Goal: Information Seeking & Learning: Learn about a topic

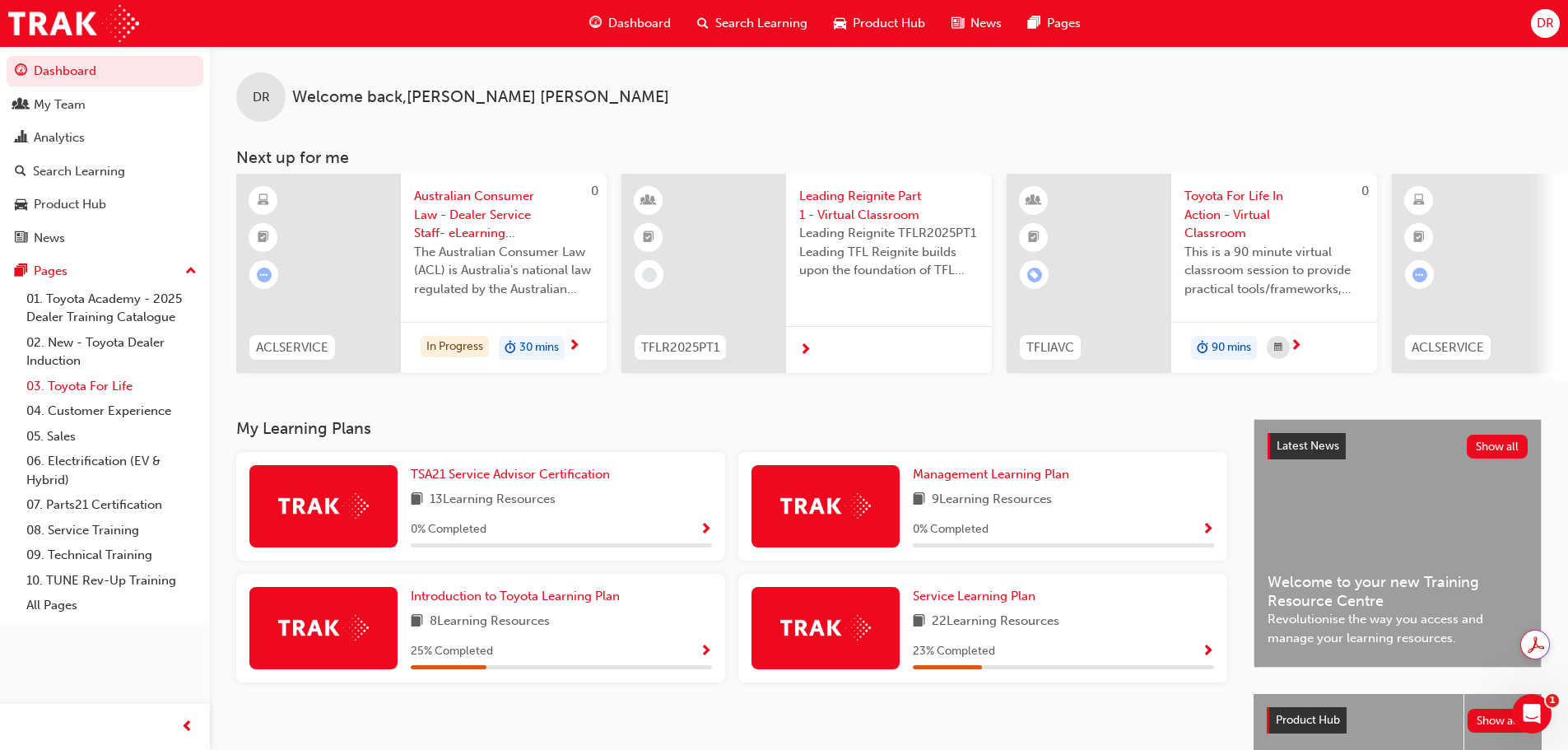
click at [98, 386] on link "03. Toyota For Life" at bounding box center [111, 386] width 184 height 25
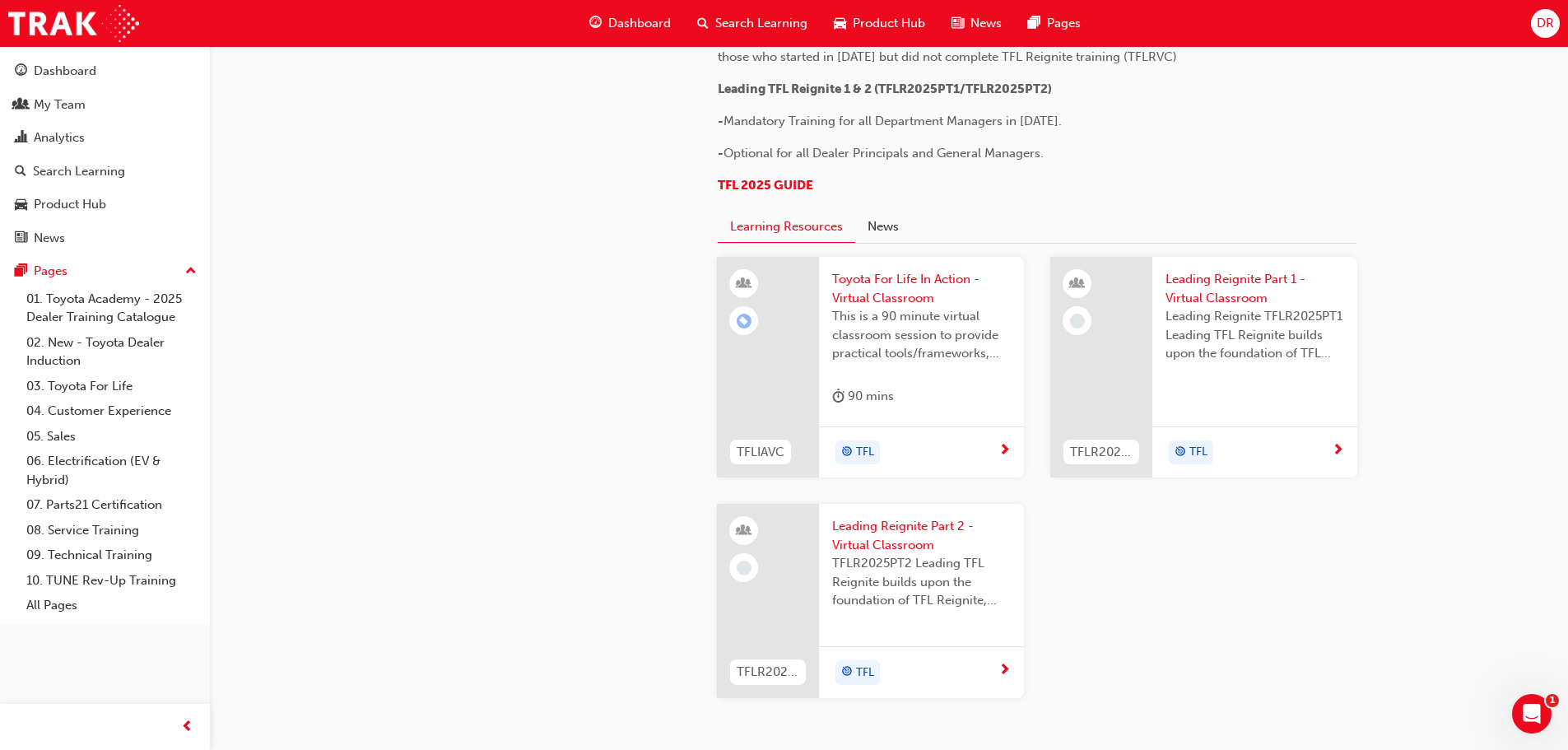
scroll to position [995, 0]
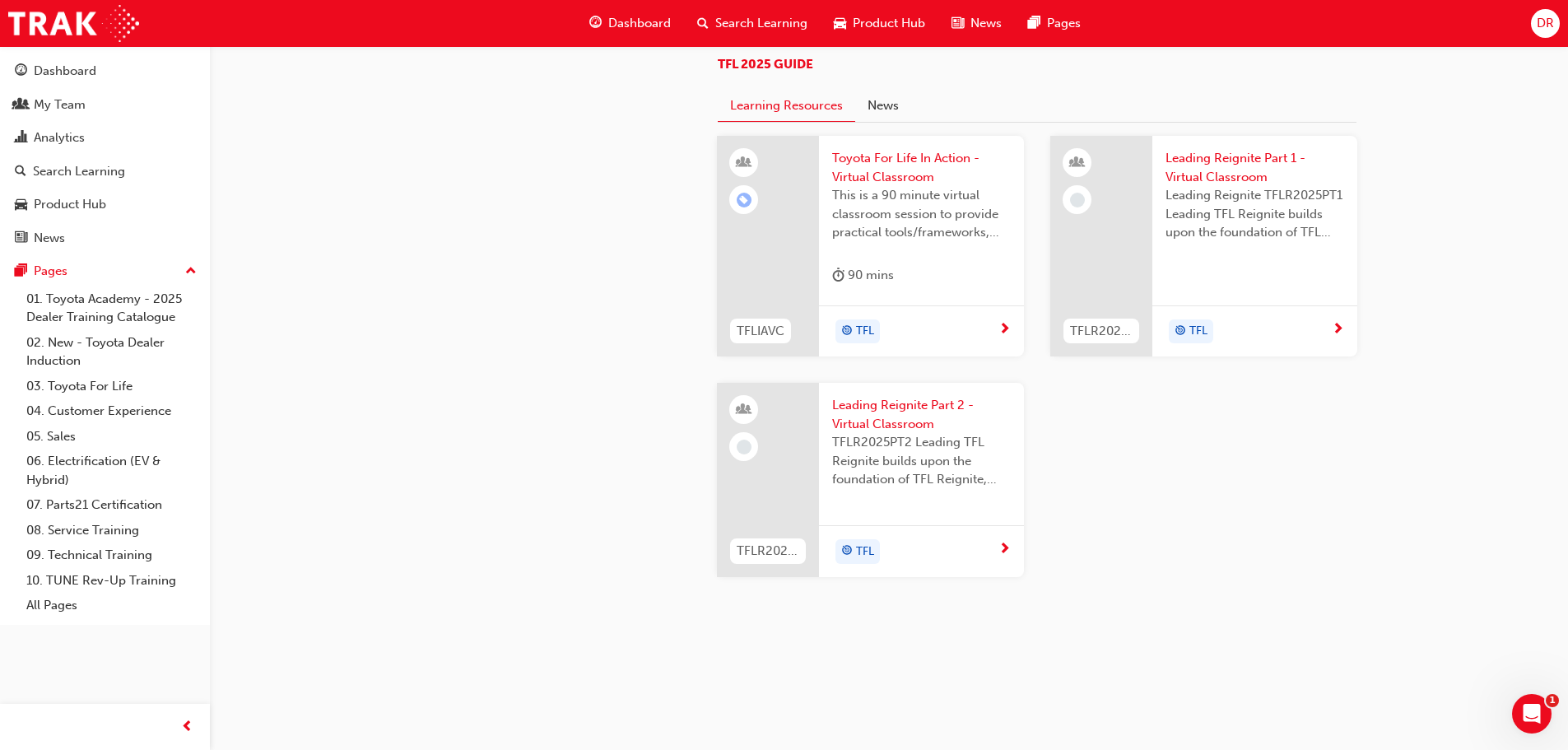
click at [1233, 156] on span "Leading Reignite Part 1 - Virtual Classroom" at bounding box center [1255, 167] width 178 height 37
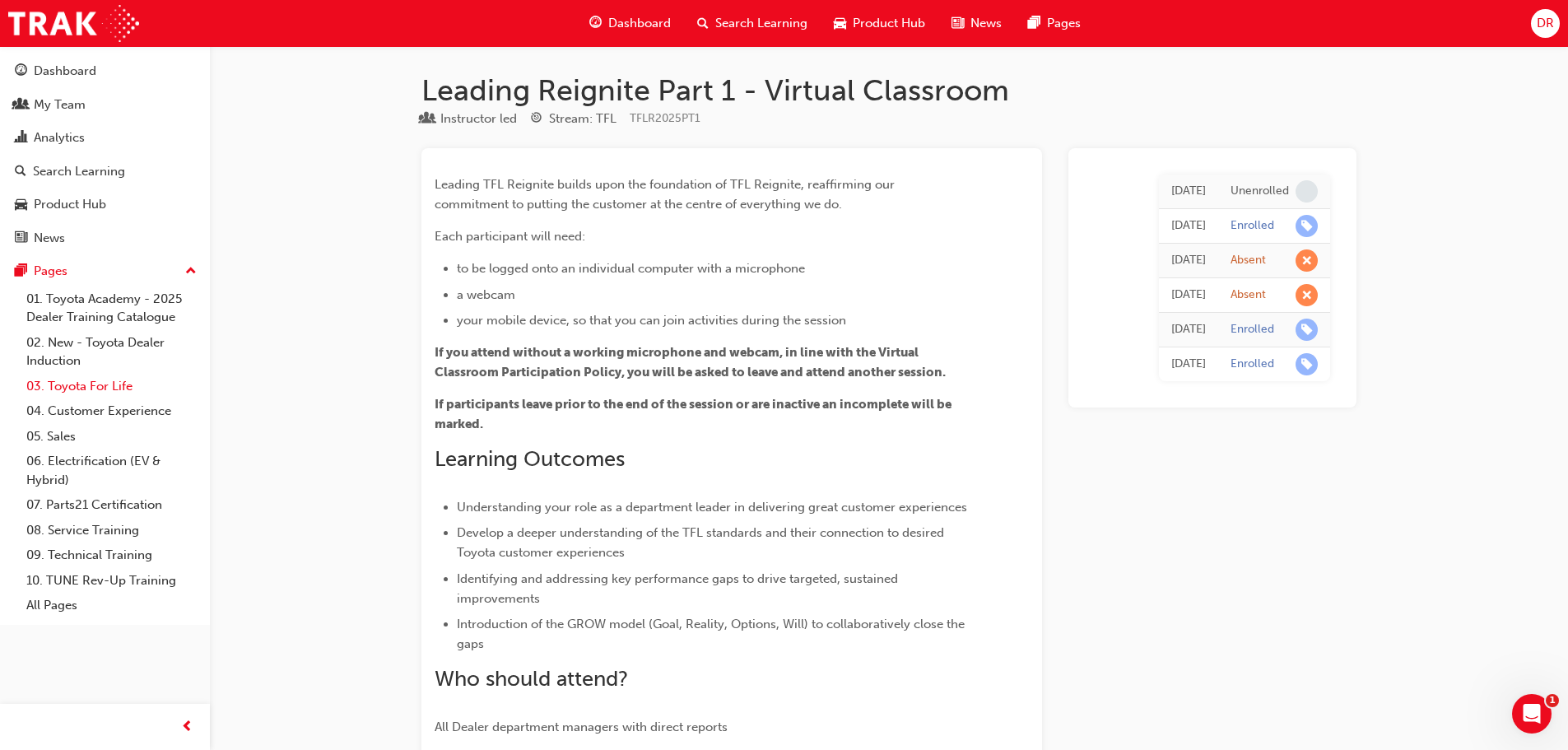
click at [95, 386] on link "03. Toyota For Life" at bounding box center [111, 386] width 184 height 25
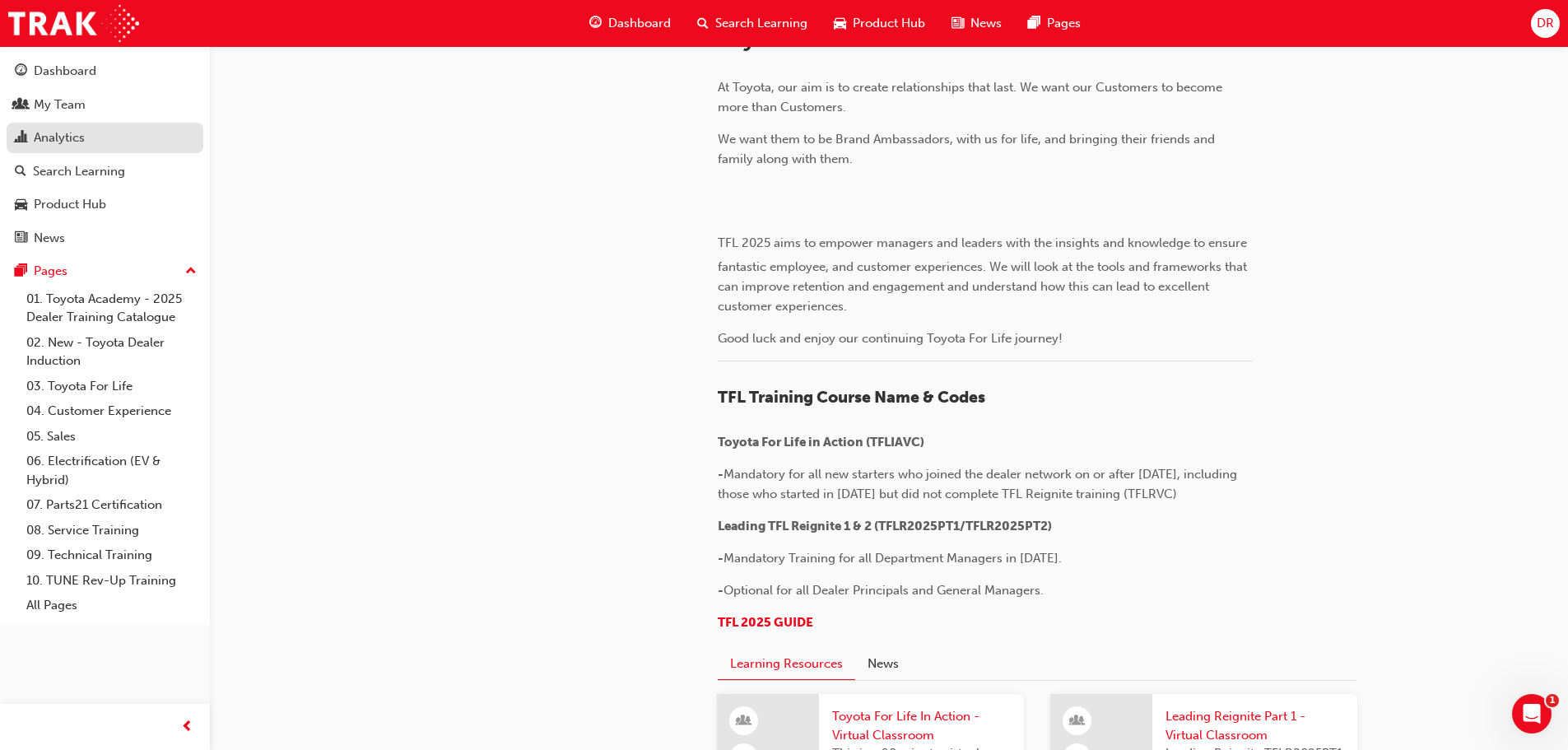
scroll to position [329, 0]
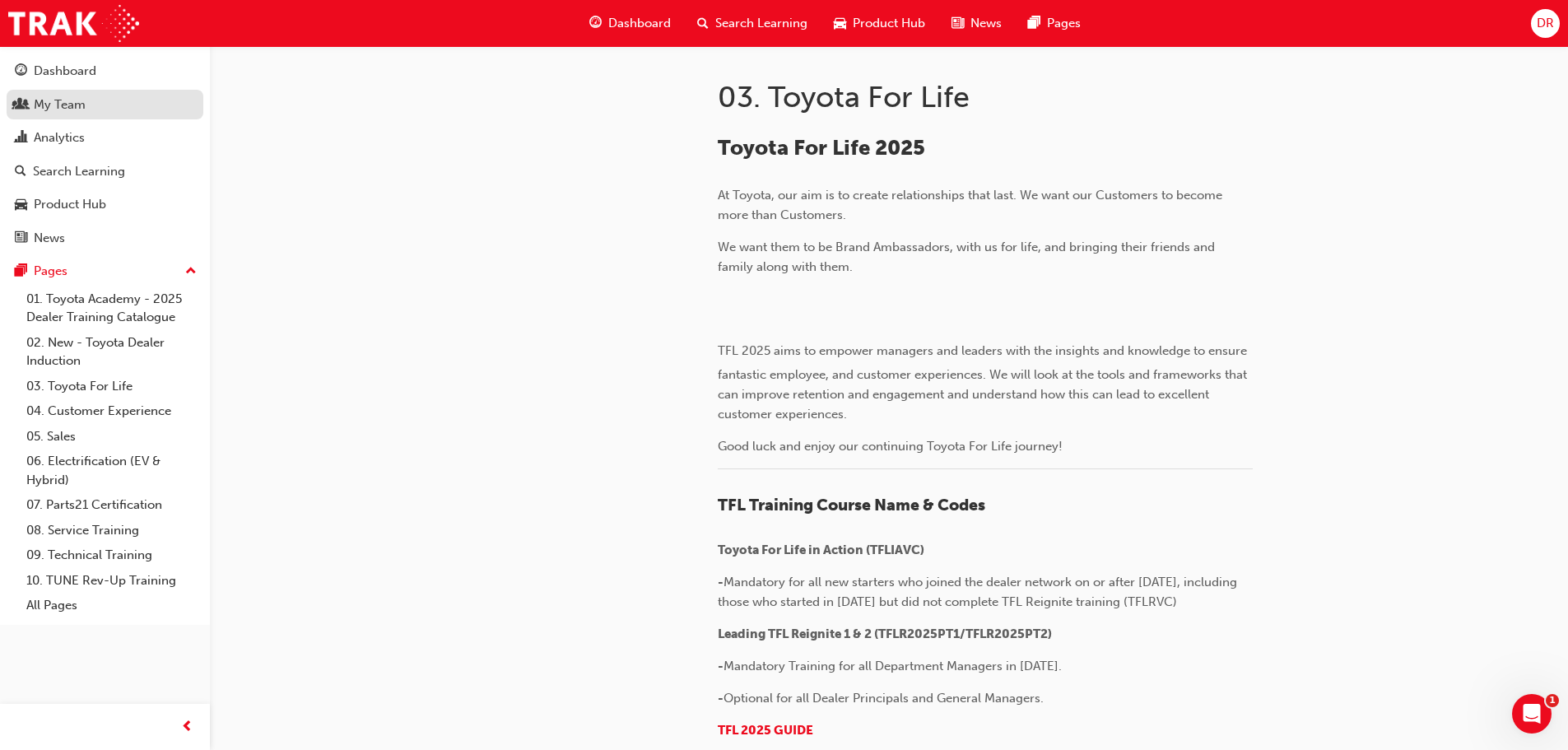
click at [76, 105] on div "My Team" at bounding box center [59, 105] width 52 height 19
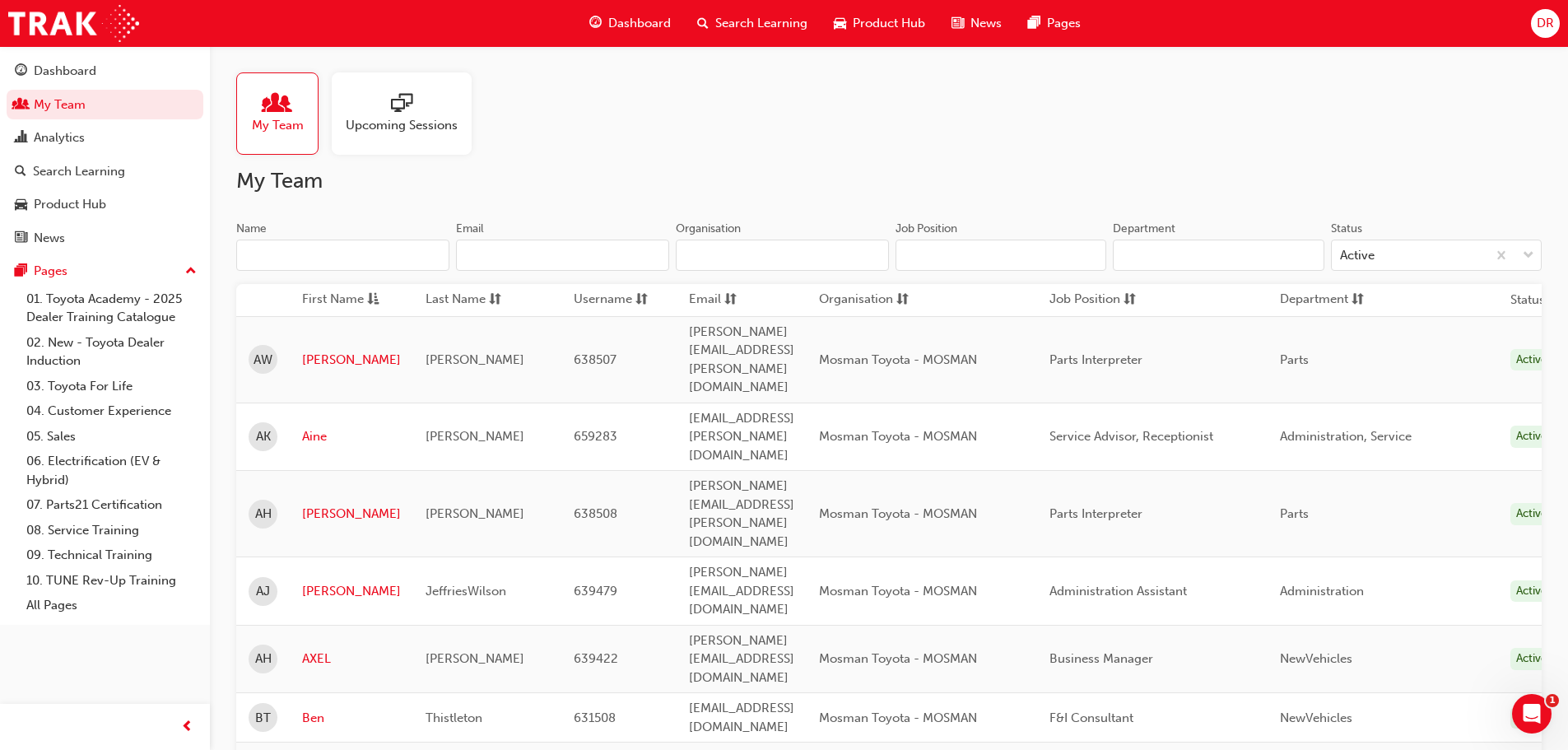
click at [394, 111] on span "sessionType_ONLINE_URL-icon" at bounding box center [401, 104] width 21 height 23
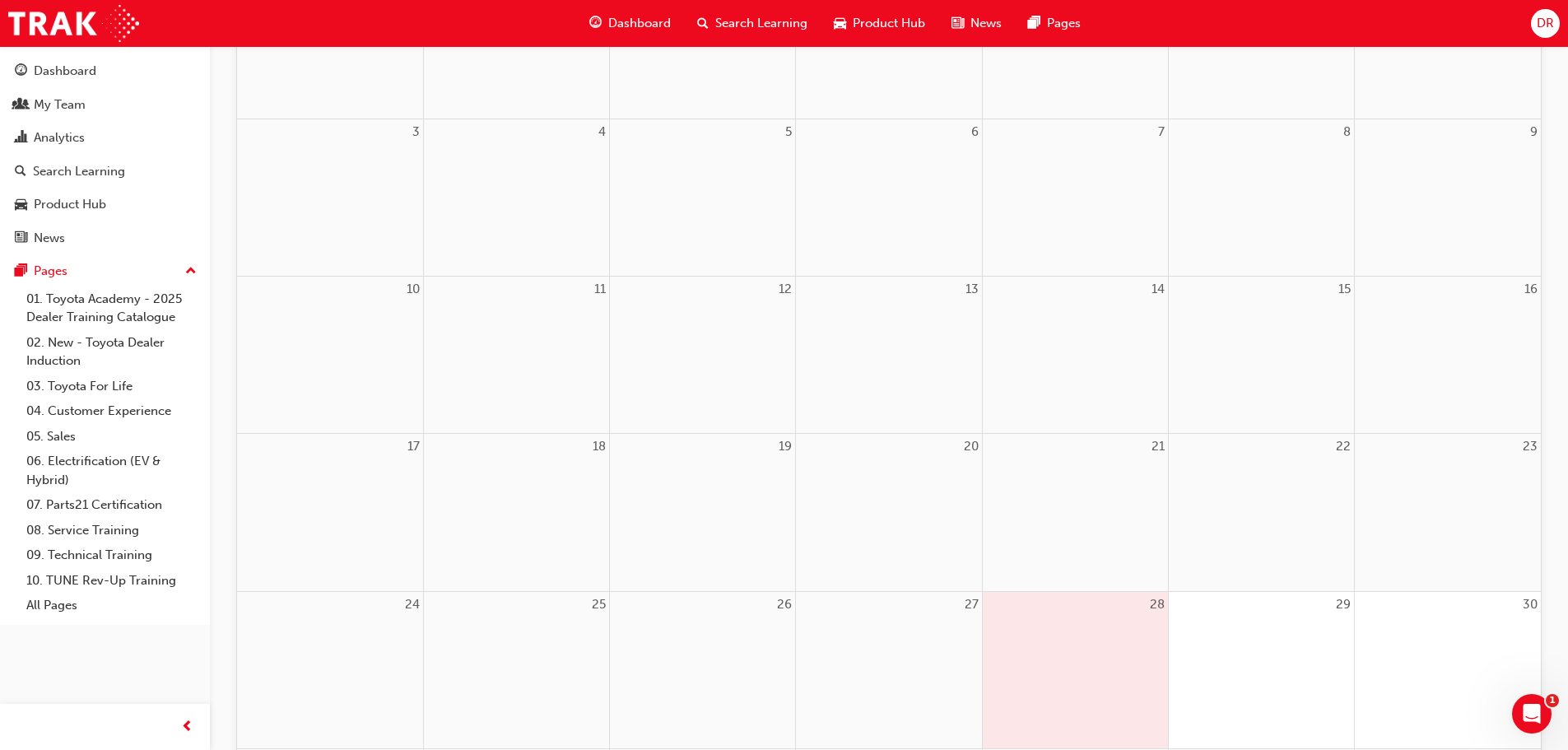
scroll to position [73, 0]
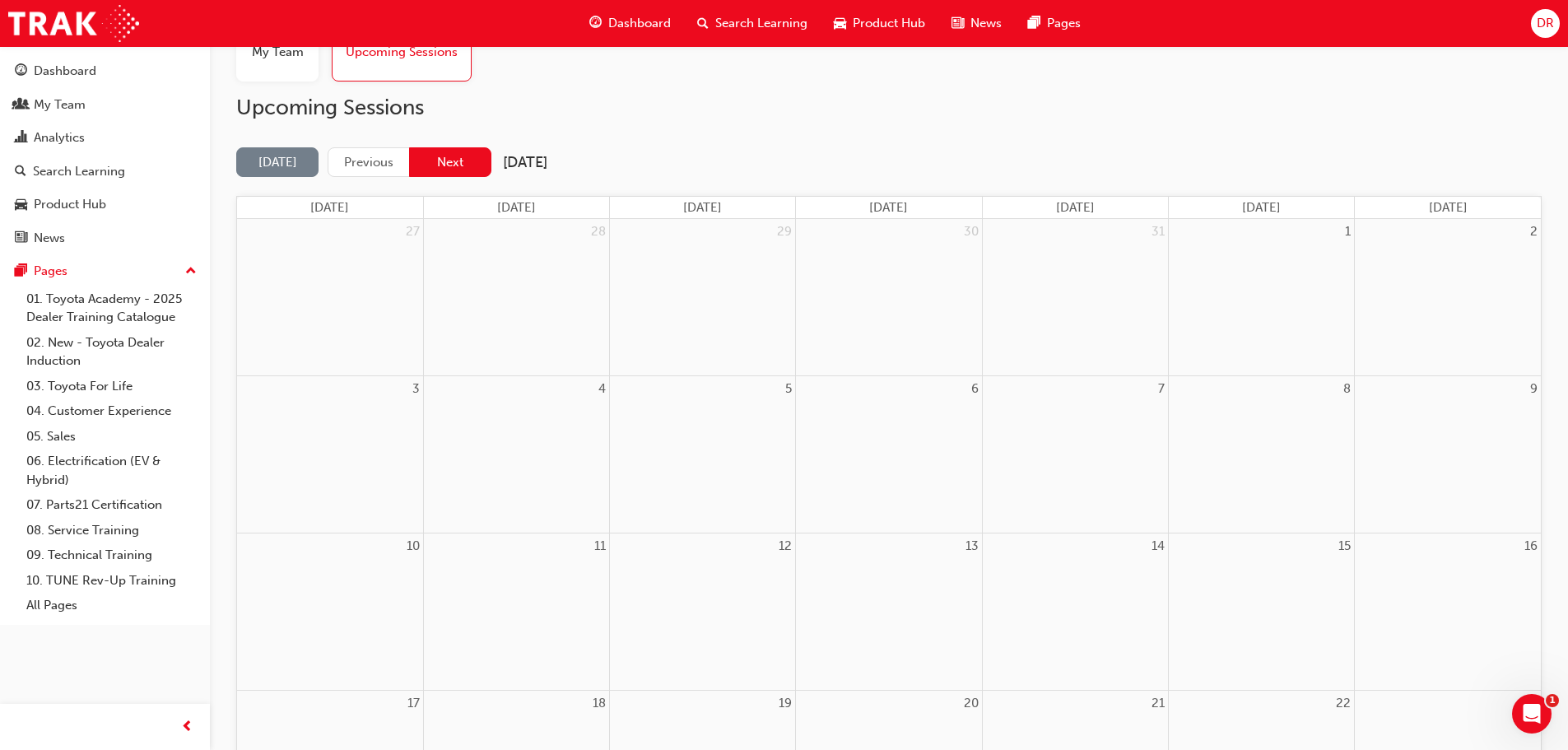
click at [468, 164] on button "Next" at bounding box center [450, 163] width 83 height 31
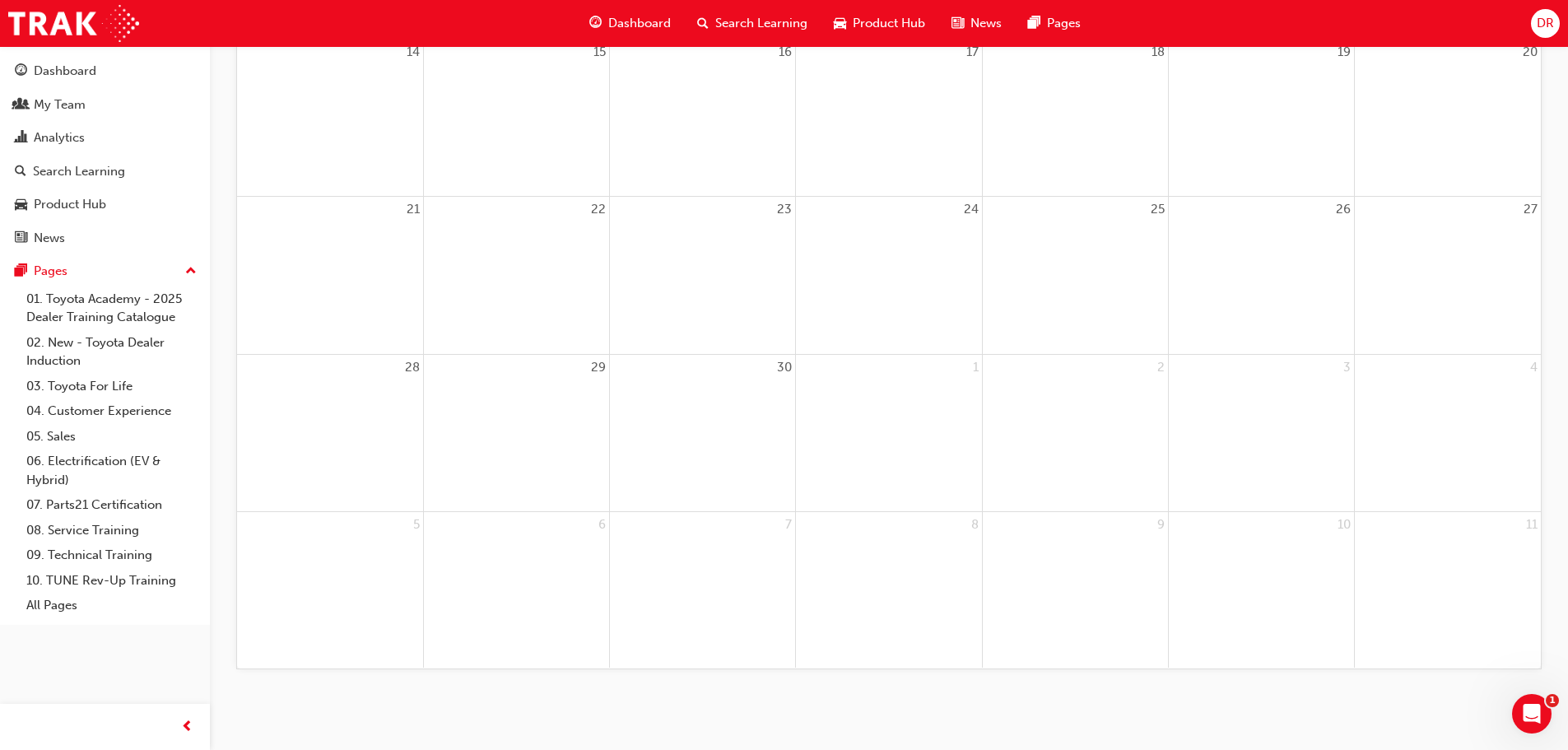
scroll to position [0, 0]
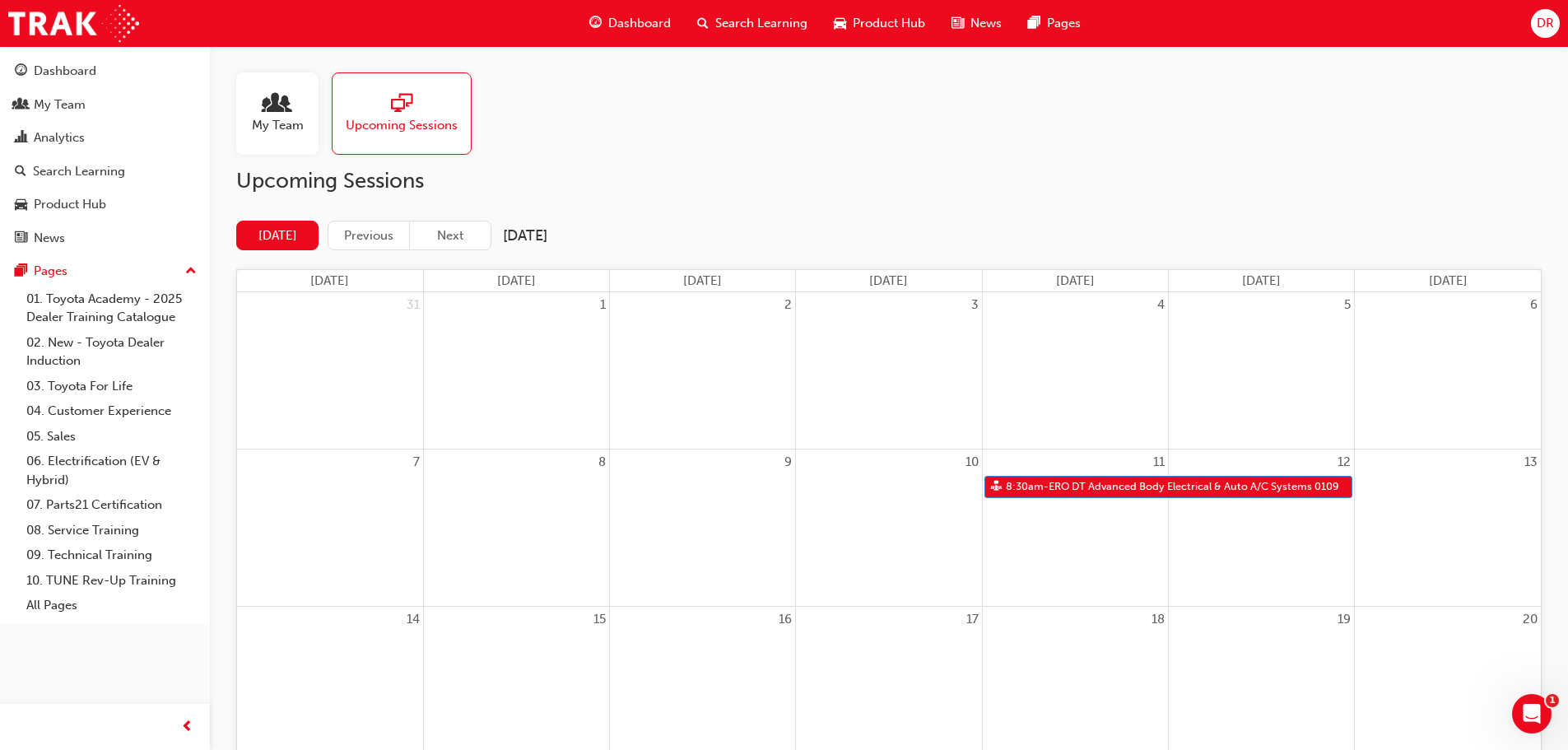
click at [770, 17] on span "Search Learning" at bounding box center [761, 23] width 92 height 19
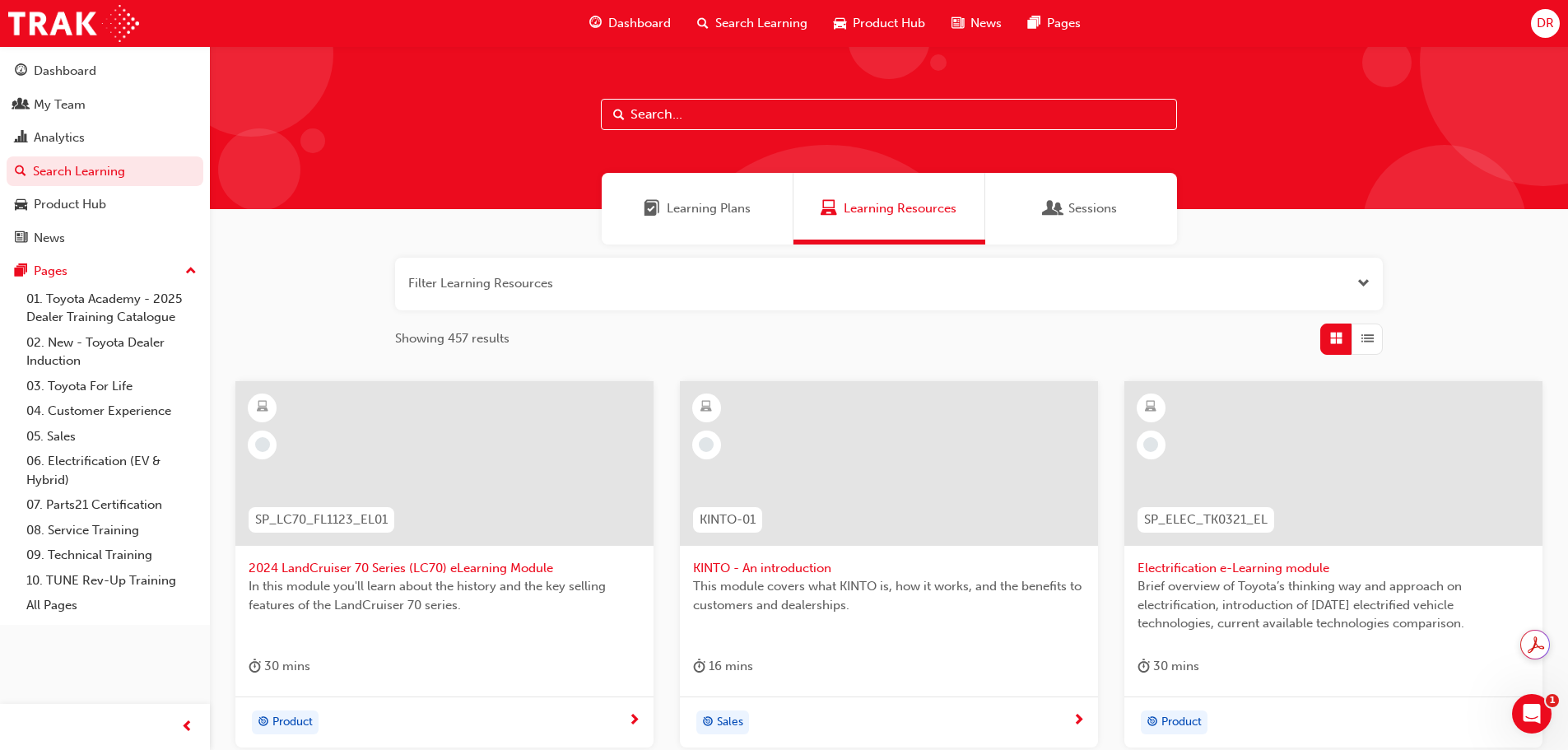
click at [699, 123] on input "text" at bounding box center [889, 114] width 576 height 32
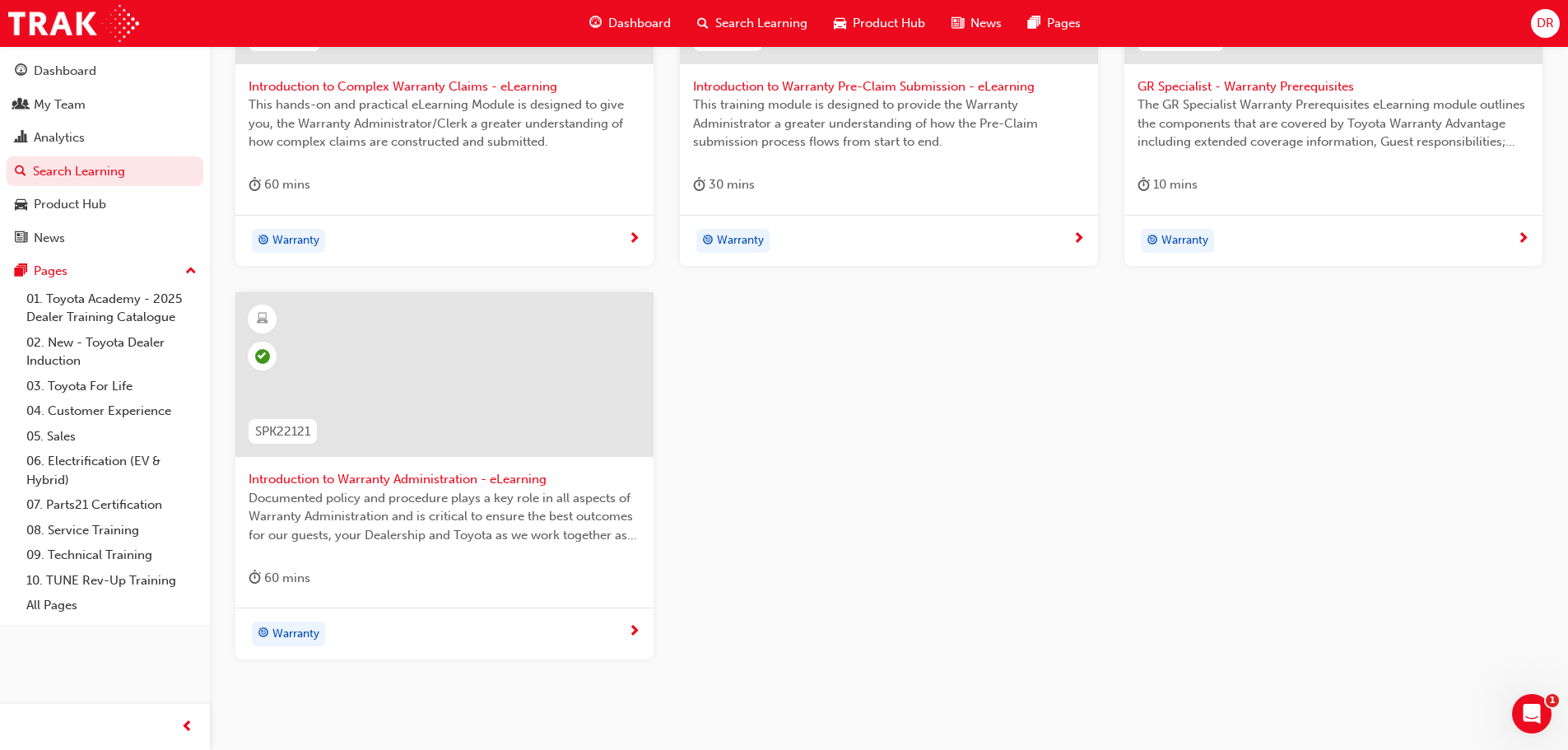
scroll to position [551, 0]
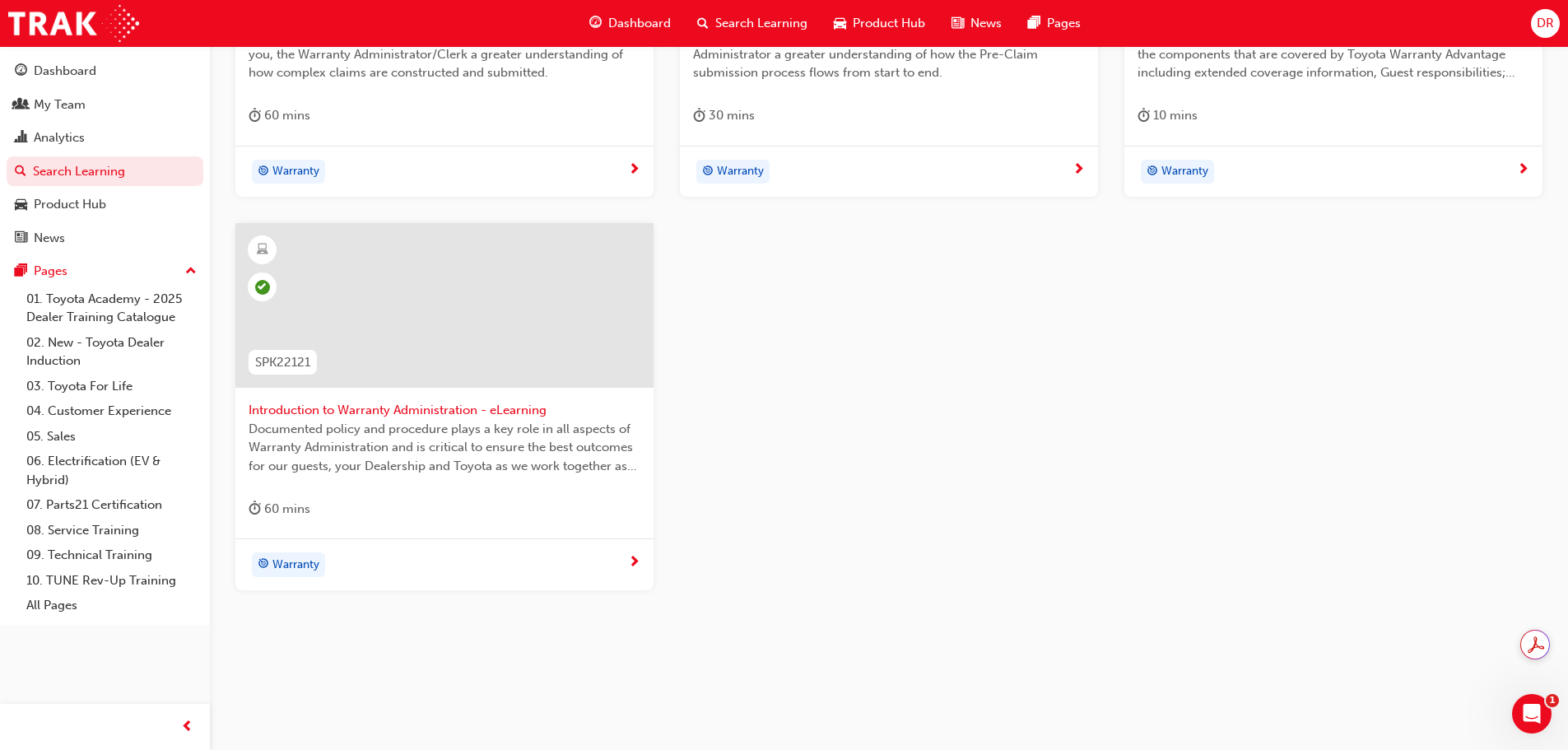
type input "warr"
